Goal: Information Seeking & Learning: Learn about a topic

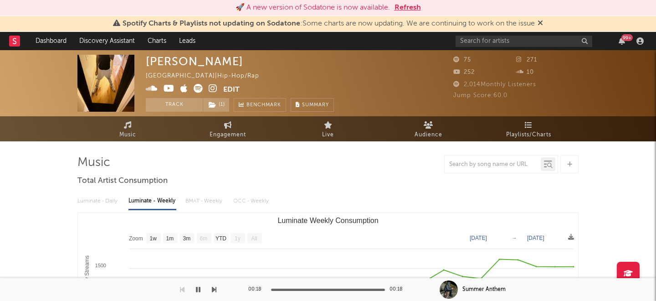
select select "1w"
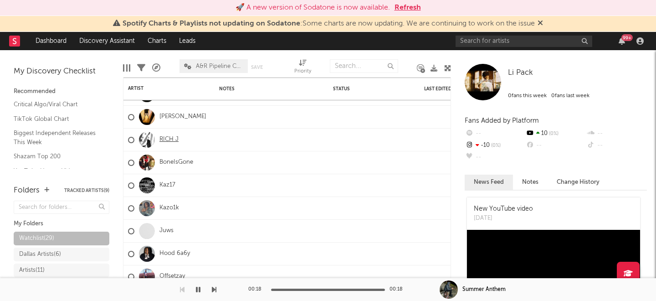
click at [161, 138] on link "RICH J" at bounding box center [168, 140] width 19 height 8
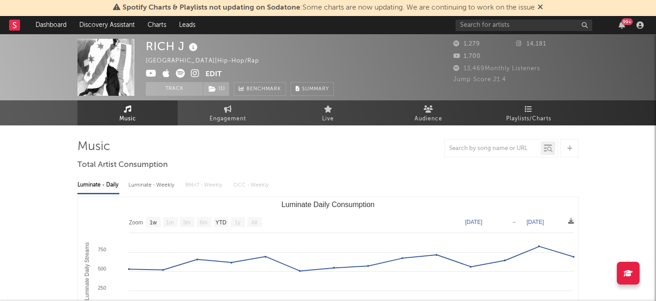
select select "1w"
click at [154, 72] on icon at bounding box center [151, 73] width 11 height 9
click at [194, 73] on icon at bounding box center [195, 73] width 9 height 9
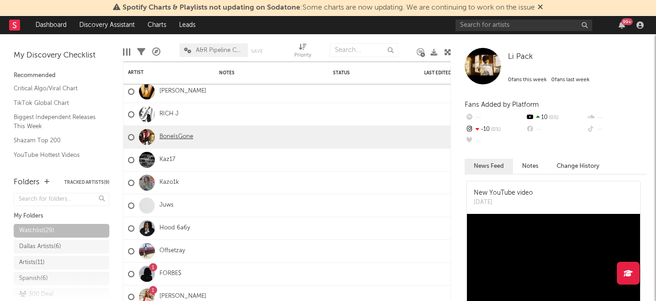
click at [167, 138] on link "BoneIsGone" at bounding box center [176, 137] width 34 height 8
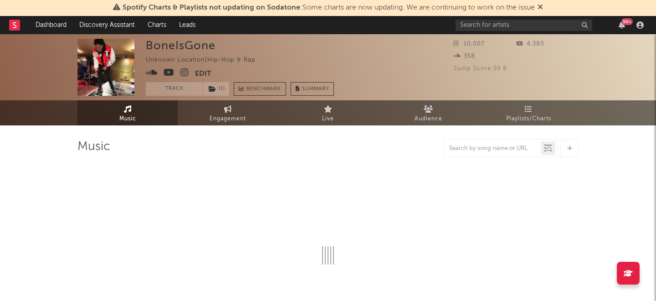
select select "1w"
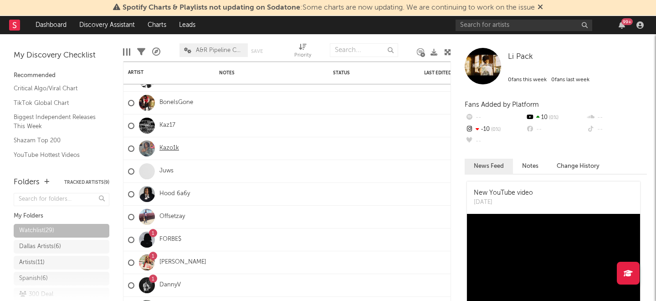
click at [165, 144] on link "Kazo1k" at bounding box center [169, 148] width 20 height 8
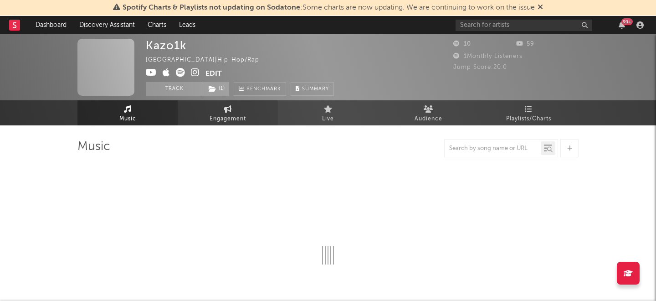
select select "1w"
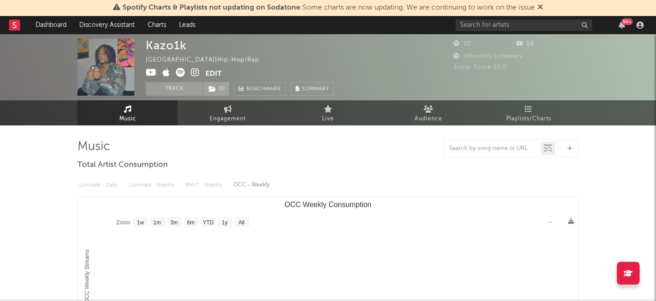
click at [149, 72] on icon at bounding box center [151, 72] width 11 height 9
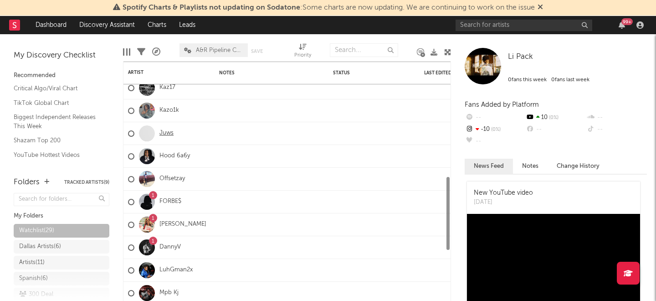
click at [164, 135] on link "Juws" at bounding box center [166, 133] width 14 height 8
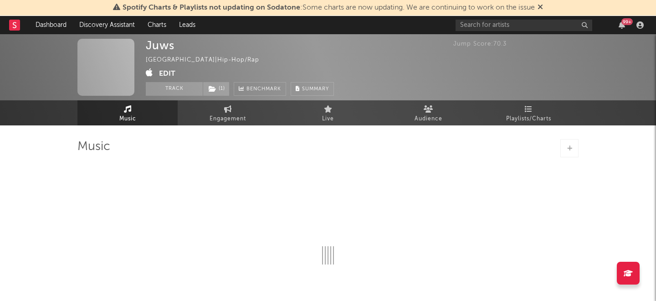
select select "1w"
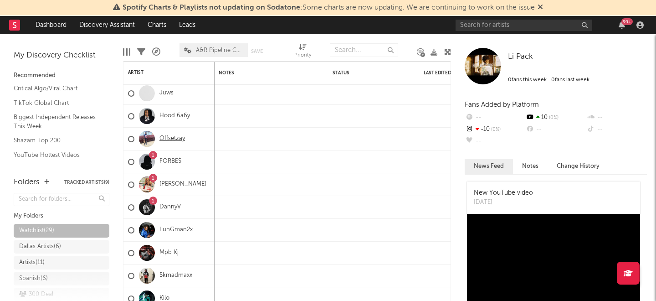
click at [164, 140] on link "Offsetzay" at bounding box center [172, 139] width 26 height 8
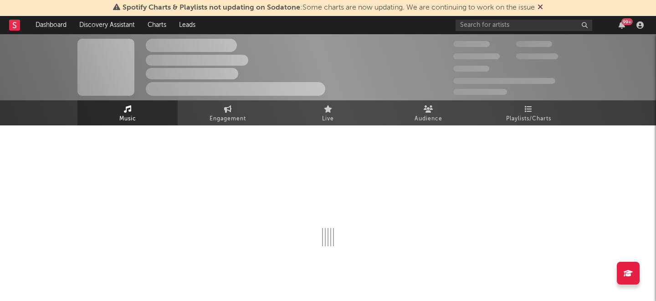
select select "1w"
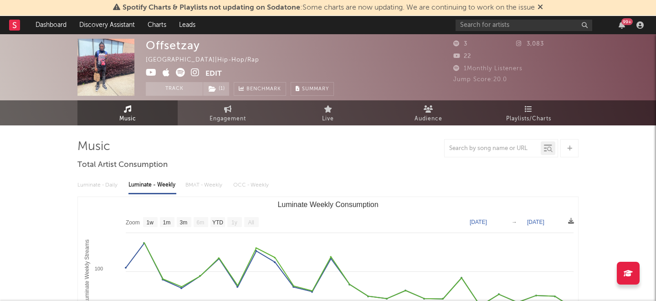
click at [150, 74] on icon at bounding box center [151, 72] width 11 height 9
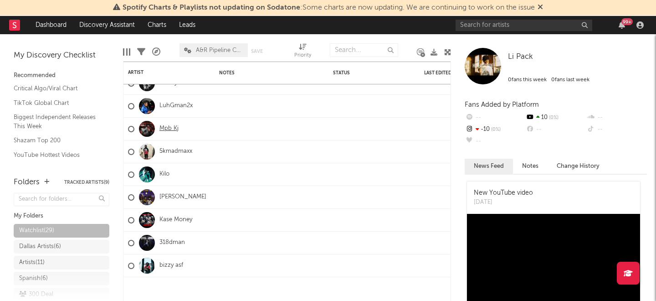
click at [166, 129] on link "Mpb Kj" at bounding box center [168, 129] width 19 height 8
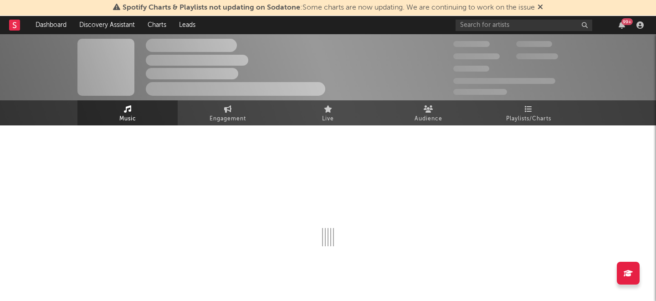
select select "1w"
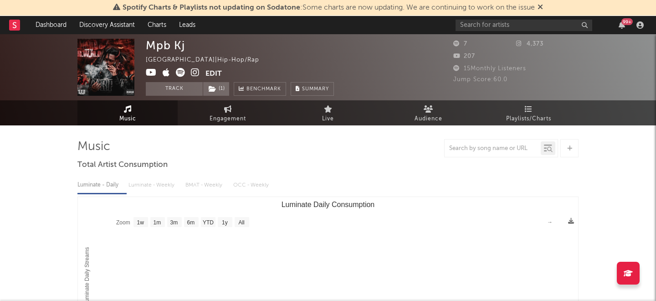
click at [152, 75] on icon at bounding box center [151, 72] width 11 height 9
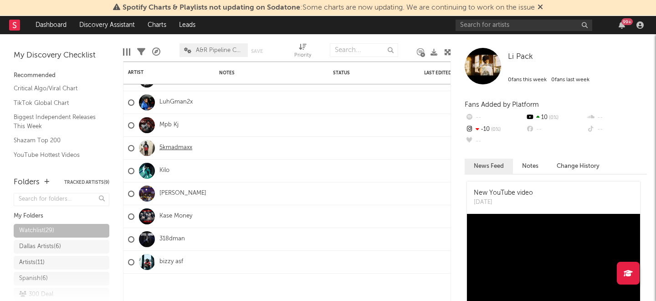
click at [170, 147] on link "5kmadmaxx" at bounding box center [175, 148] width 33 height 8
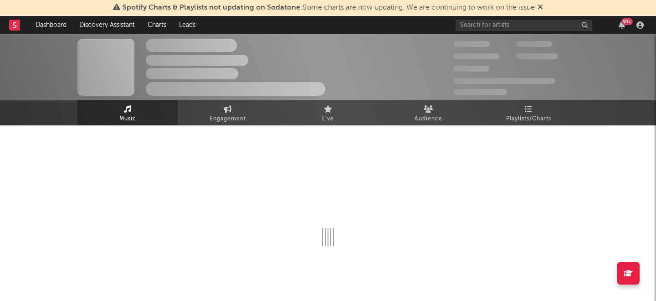
select select "1w"
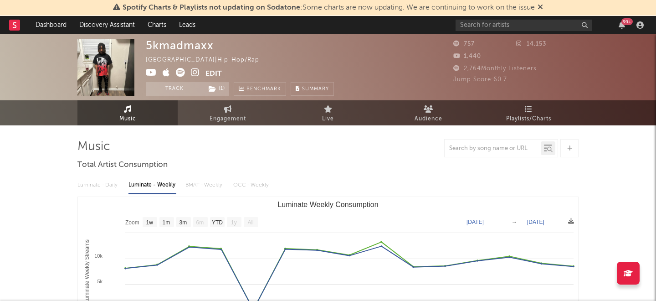
click at [148, 72] on icon at bounding box center [151, 72] width 11 height 9
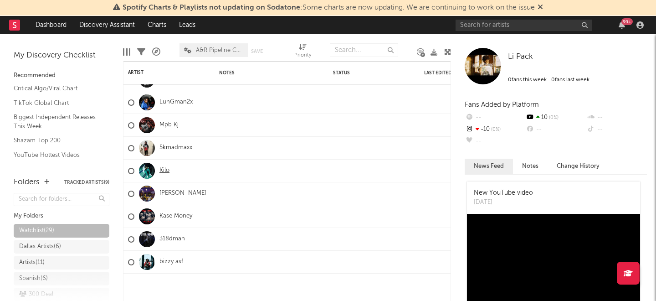
click at [160, 171] on link "Kilo" at bounding box center [164, 171] width 10 height 8
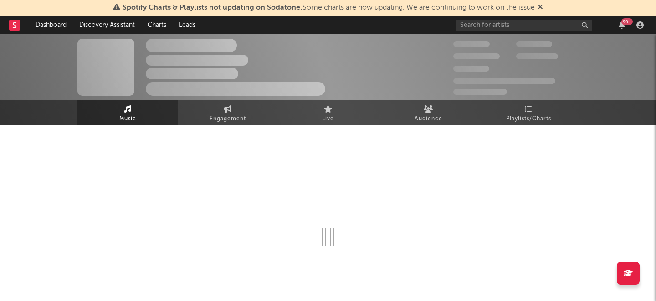
select select "1w"
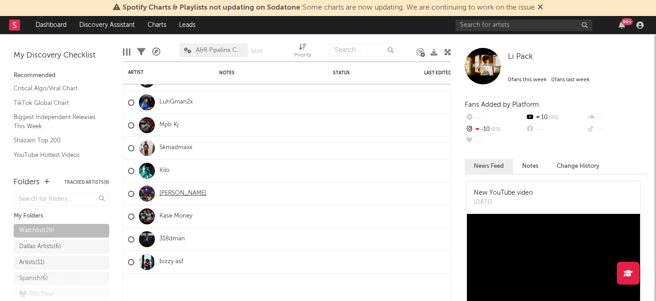
click at [172, 194] on link "[PERSON_NAME]" at bounding box center [182, 193] width 47 height 8
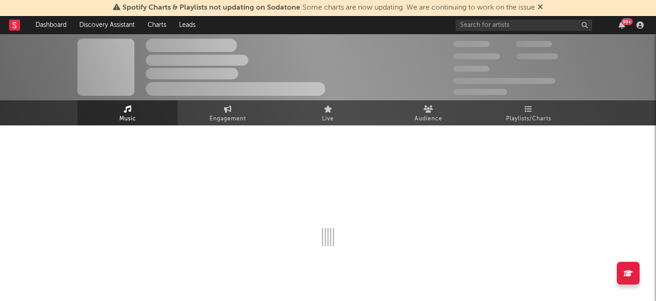
select select "1w"
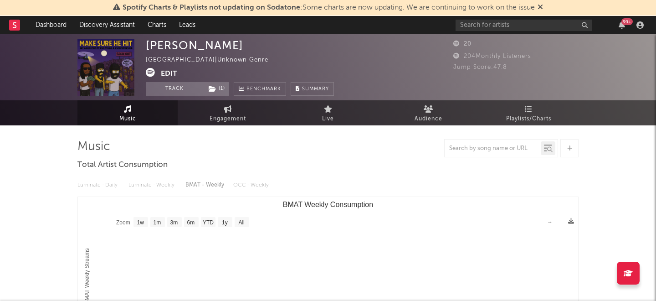
click at [151, 73] on icon at bounding box center [150, 72] width 9 height 9
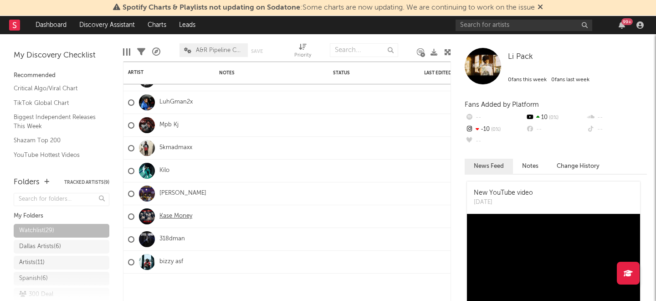
click at [170, 215] on link "Kase Money" at bounding box center [175, 216] width 33 height 8
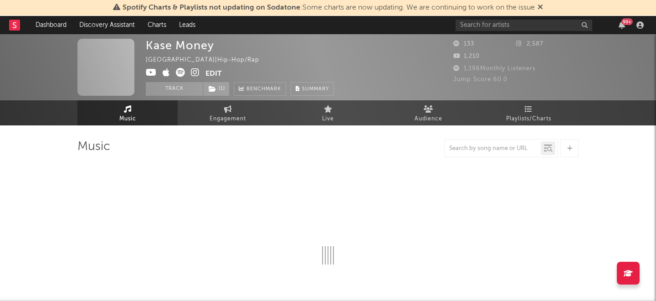
select select "1w"
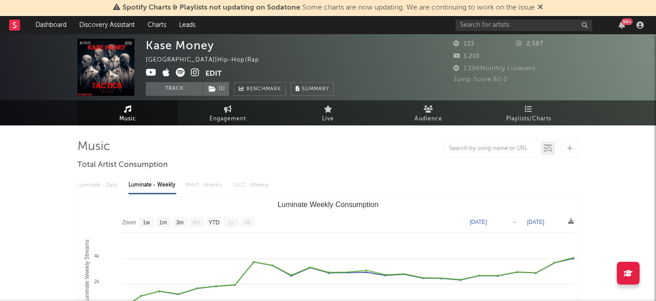
click at [145, 72] on div "Kase Money [GEOGRAPHIC_DATA] | Hip-Hop/Rap Edit Track ( 1 ) Benchmark Summary 1…" at bounding box center [328, 67] width 656 height 66
click at [147, 72] on icon at bounding box center [151, 72] width 11 height 9
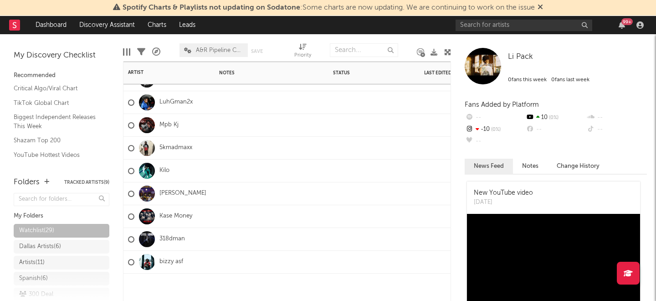
click at [173, 257] on div "bizzy asf" at bounding box center [155, 262] width 55 height 26
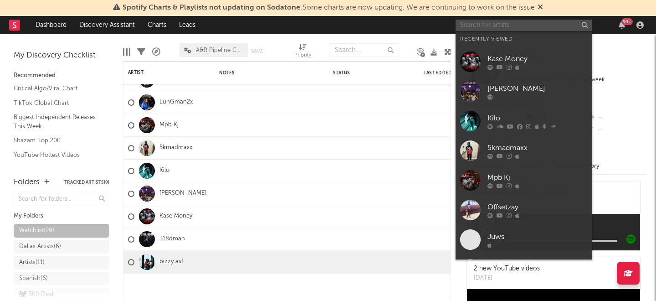
click at [515, 29] on input "text" at bounding box center [523, 25] width 137 height 11
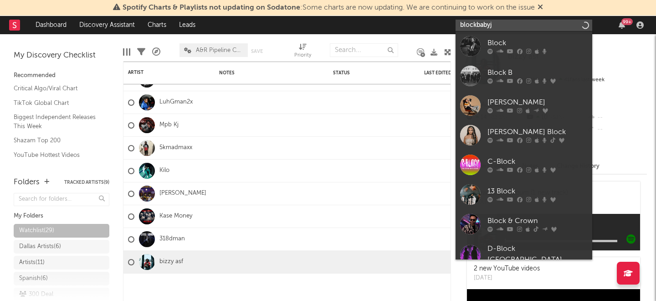
type input "blockbabyjb"
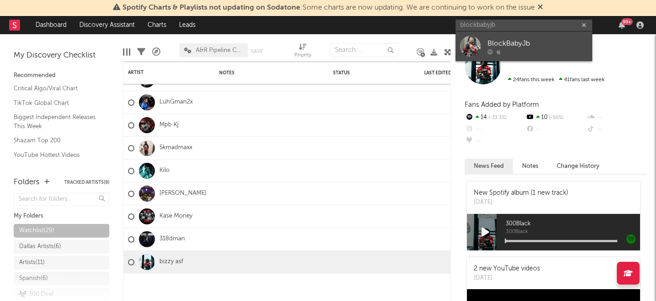
click at [530, 50] on div at bounding box center [537, 51] width 100 height 5
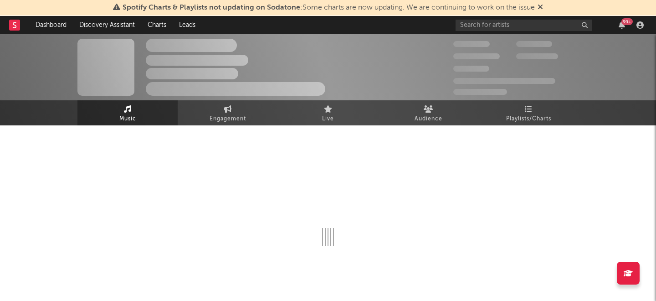
select select "1w"
